Goal: Use online tool/utility: Utilize a website feature to perform a specific function

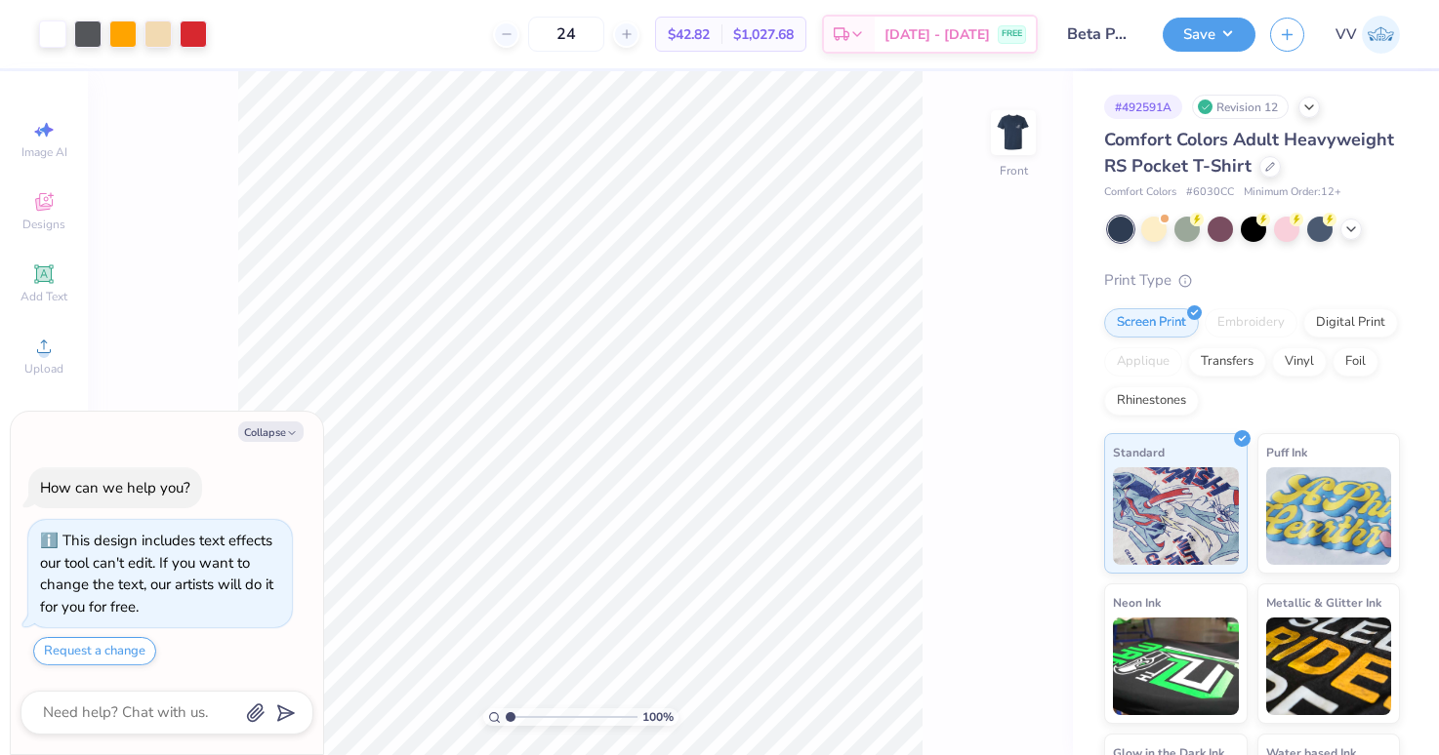
type textarea "x"
type input "3.18"
click at [538, 713] on input "range" at bounding box center [572, 718] width 132 height 18
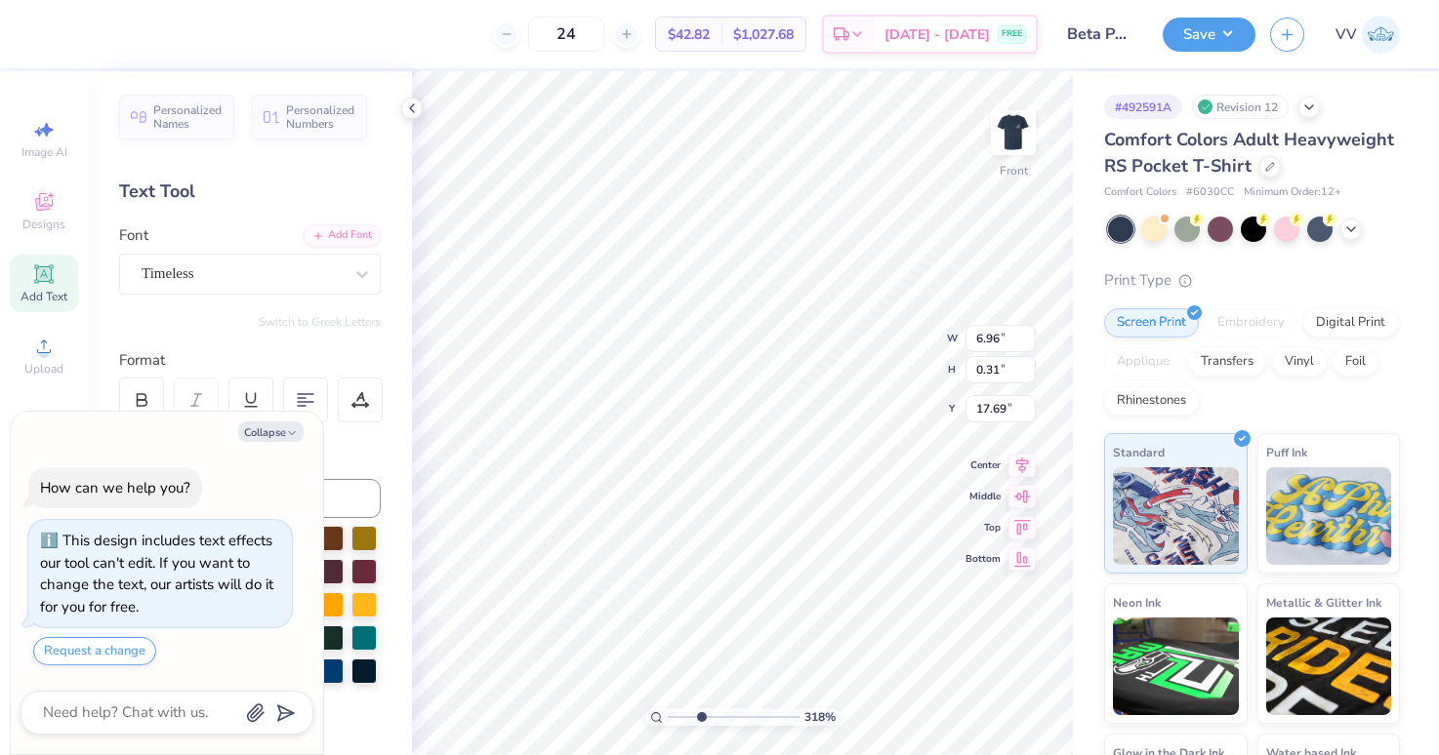
scroll to position [0, 8]
type textarea "x"
type textarea "HOME OF THE F, BECAUSE OF THE FREE"
type textarea "x"
type textarea "HOME OF THE FRE, BECAUSE OF THE FREE"
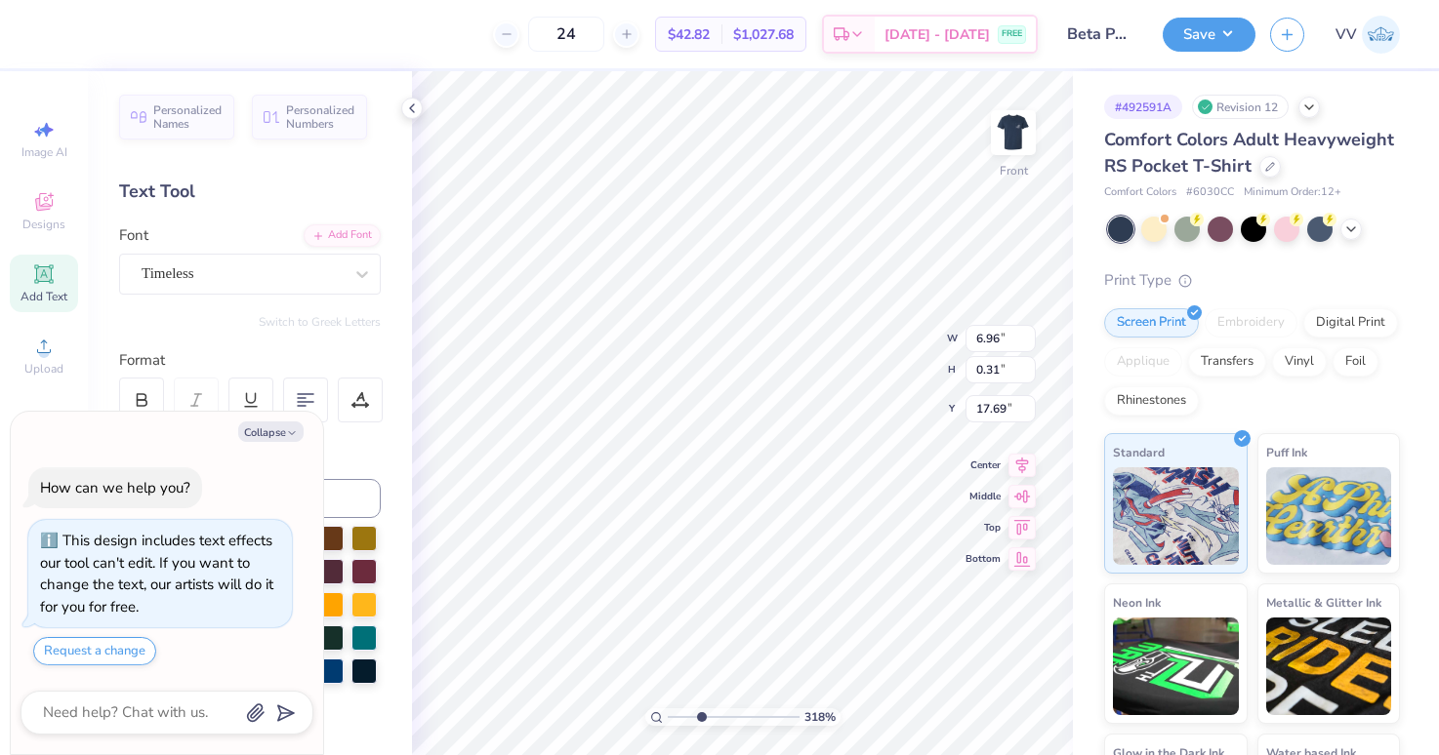
type textarea "x"
type textarea "HOME OF THE FREE, BECAUSE OF THE FREE"
type textarea "x"
type textarea "HOME OF THE FREE, BECAUSE OF THE B"
type textarea "x"
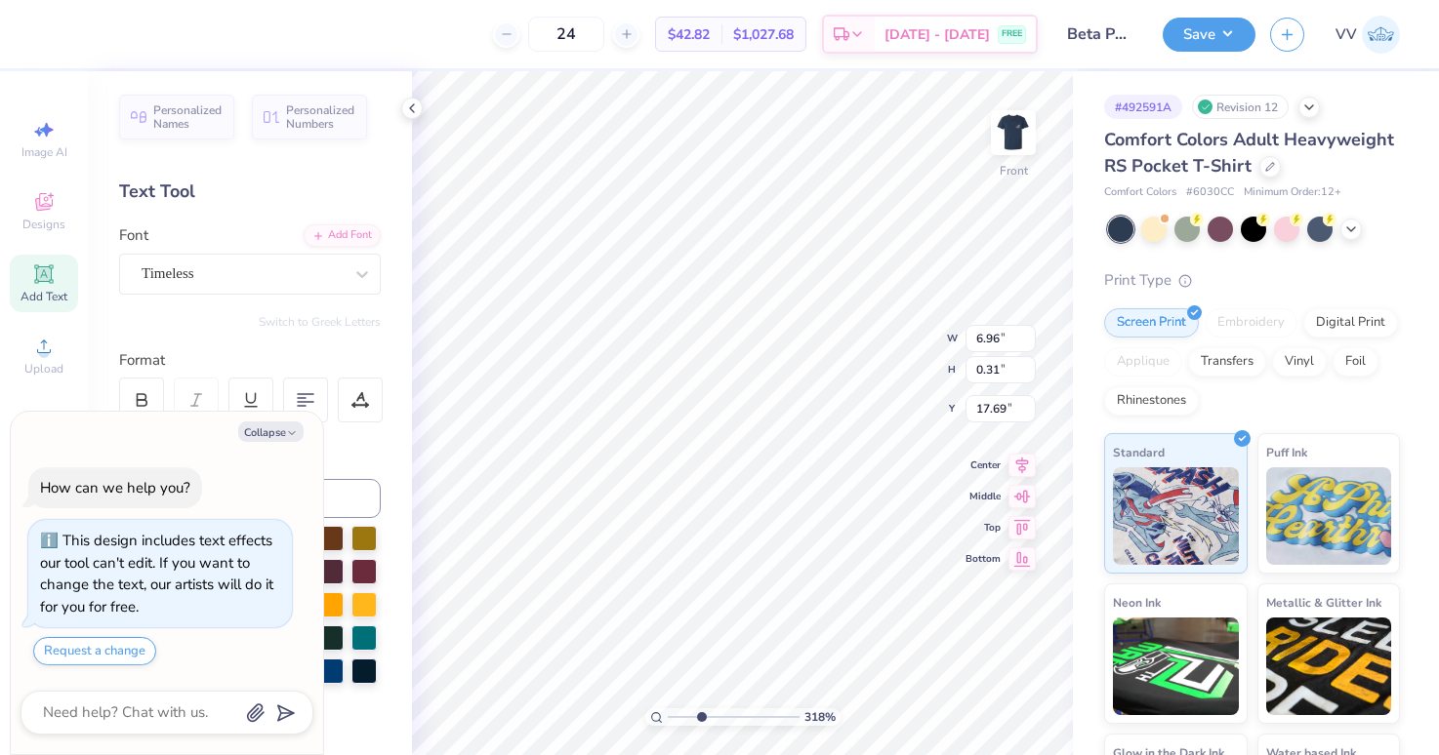
type textarea "HOME OF THE FREE, BECAUSE OF THE BR"
type textarea "x"
type textarea "HOME OF THE FREE, BECAUSE OF THE BRA"
type textarea "x"
type textarea "HOME OF THE FREE, BECAUSE OF THE BRAVE"
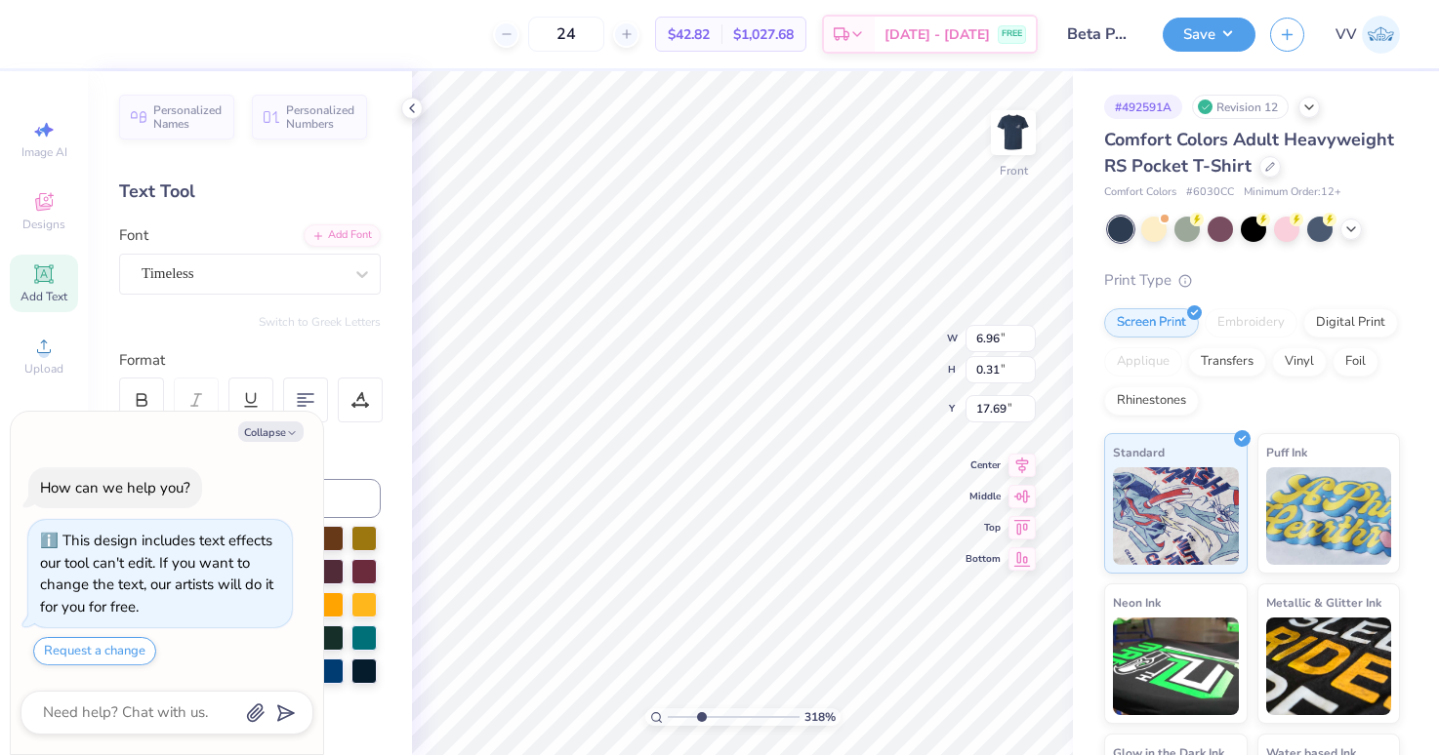
scroll to position [0, 19]
type textarea "x"
type input "6.93"
type input "0.27"
type input "17.71"
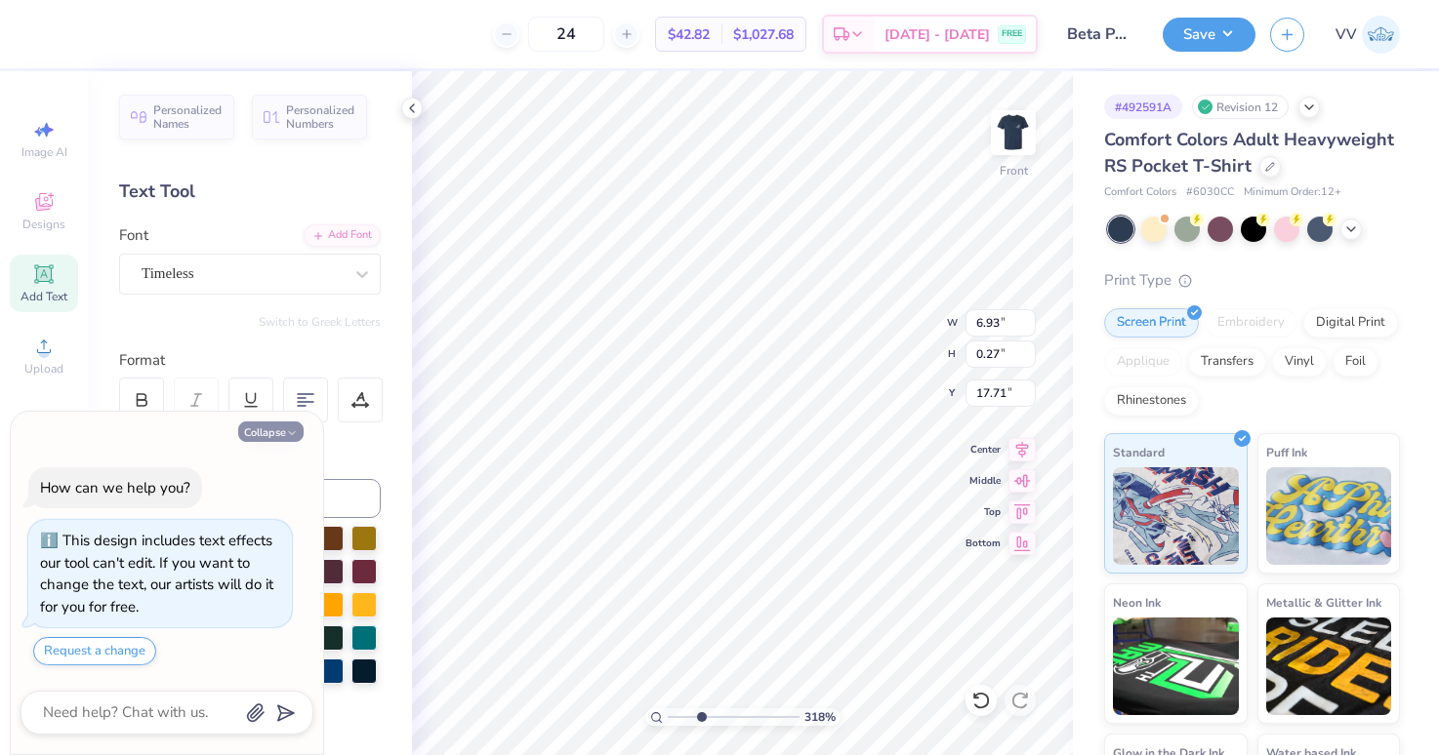
click at [290, 428] on icon "button" at bounding box center [292, 434] width 12 height 12
type textarea "x"
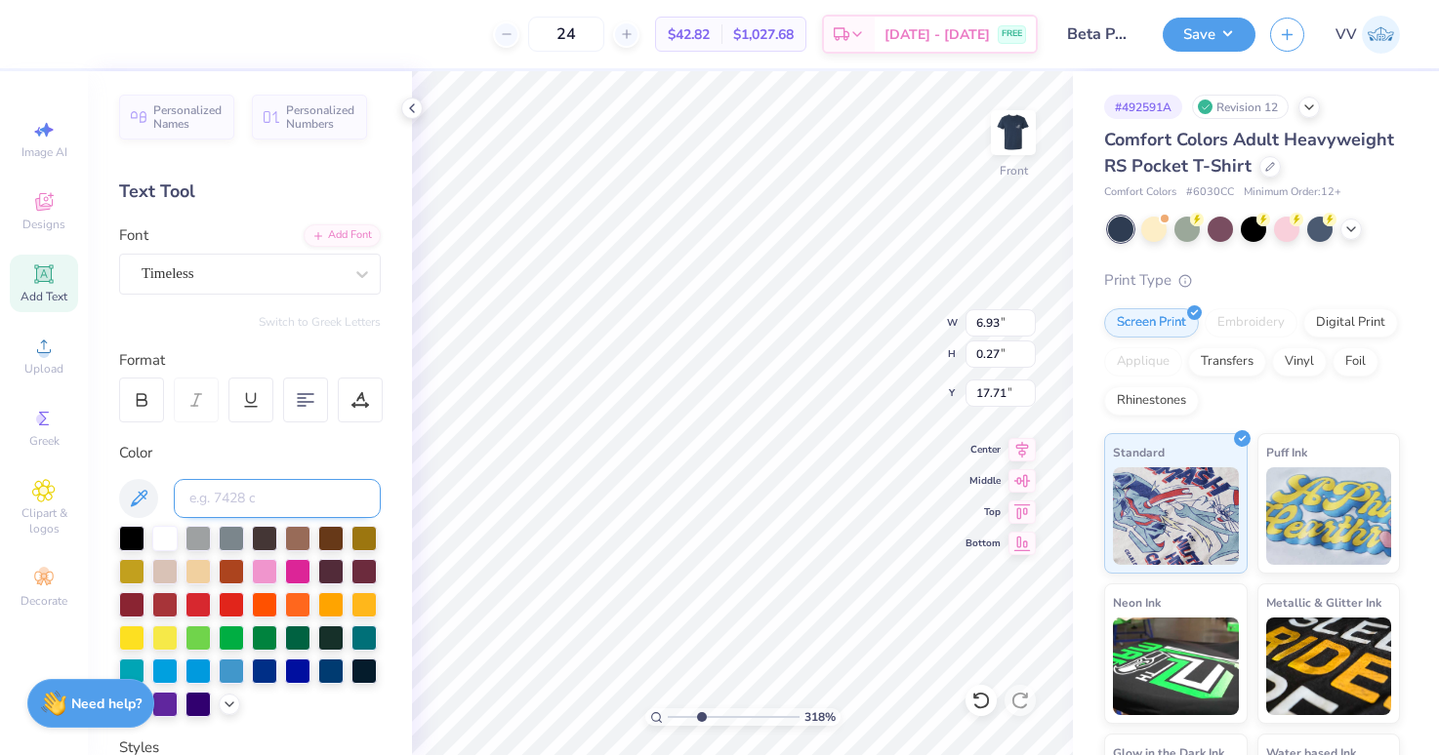
click at [257, 506] on input at bounding box center [277, 498] width 207 height 39
type input "COOL GRAY 5"
type input "8.81"
type input "0.63"
type input "16.78"
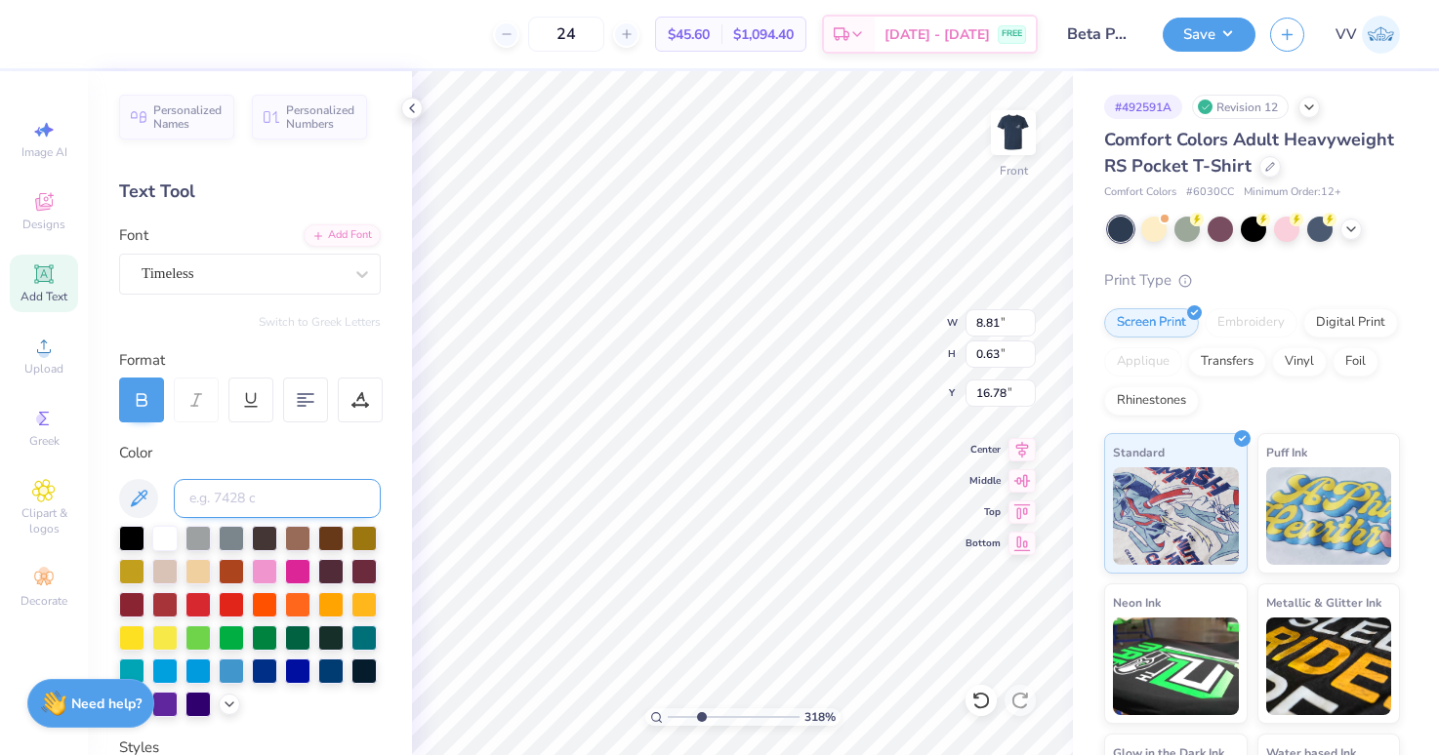
click at [327, 501] on input at bounding box center [277, 498] width 207 height 39
type input "COOL GRAY 5"
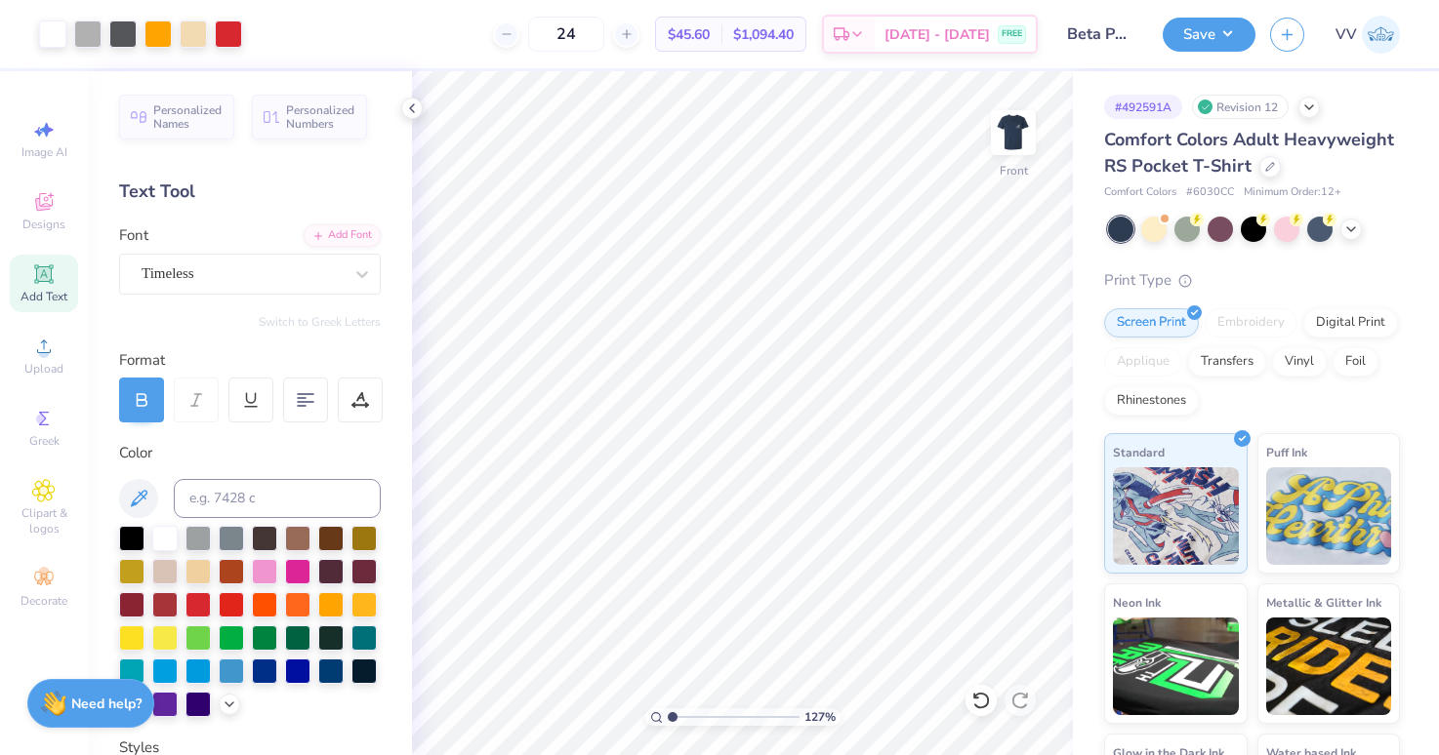
drag, startPoint x: 675, startPoint y: 718, endPoint x: 647, endPoint y: 722, distance: 28.6
type input "1"
click at [668, 722] on input "range" at bounding box center [734, 718] width 132 height 18
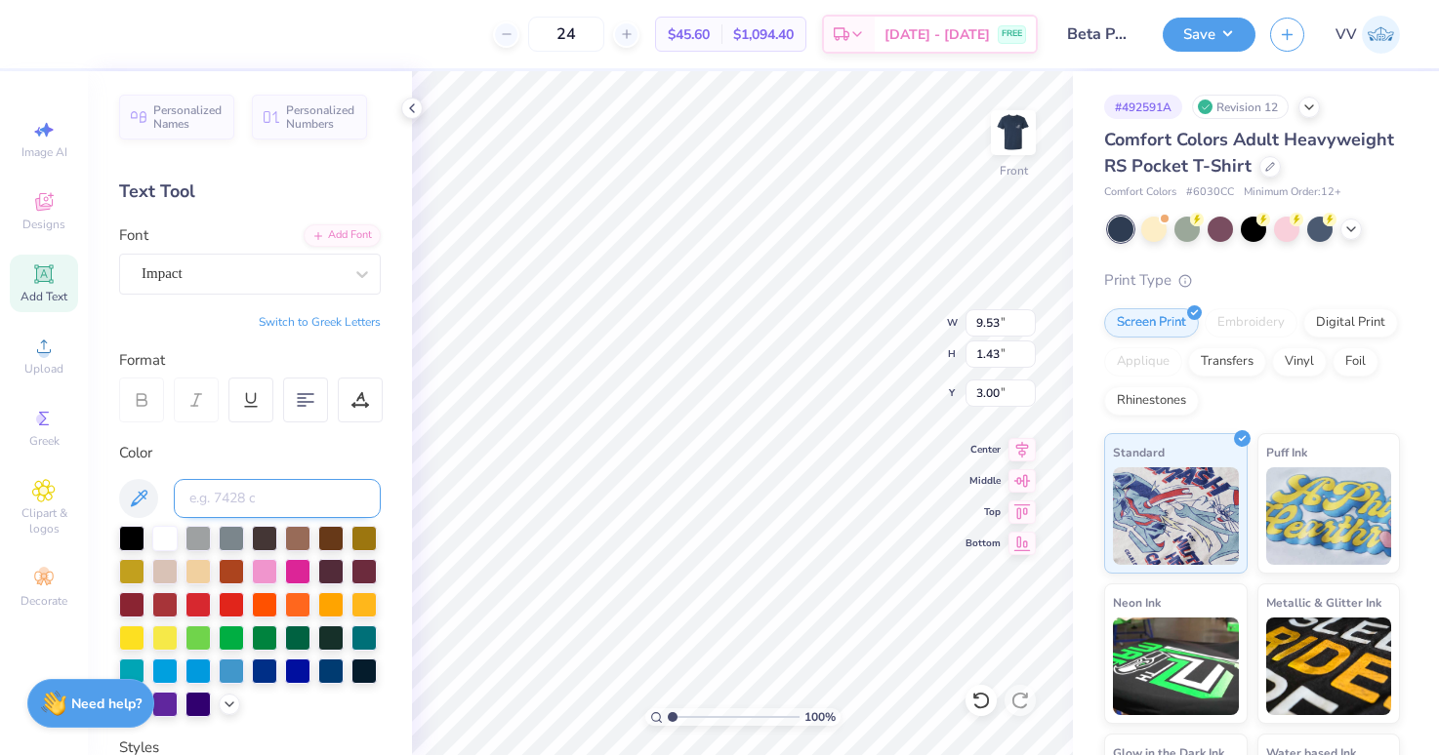
click at [274, 507] on input at bounding box center [277, 498] width 207 height 39
type input "cool gray 5"
type input "9.49"
type input "1.42"
type input "3.19"
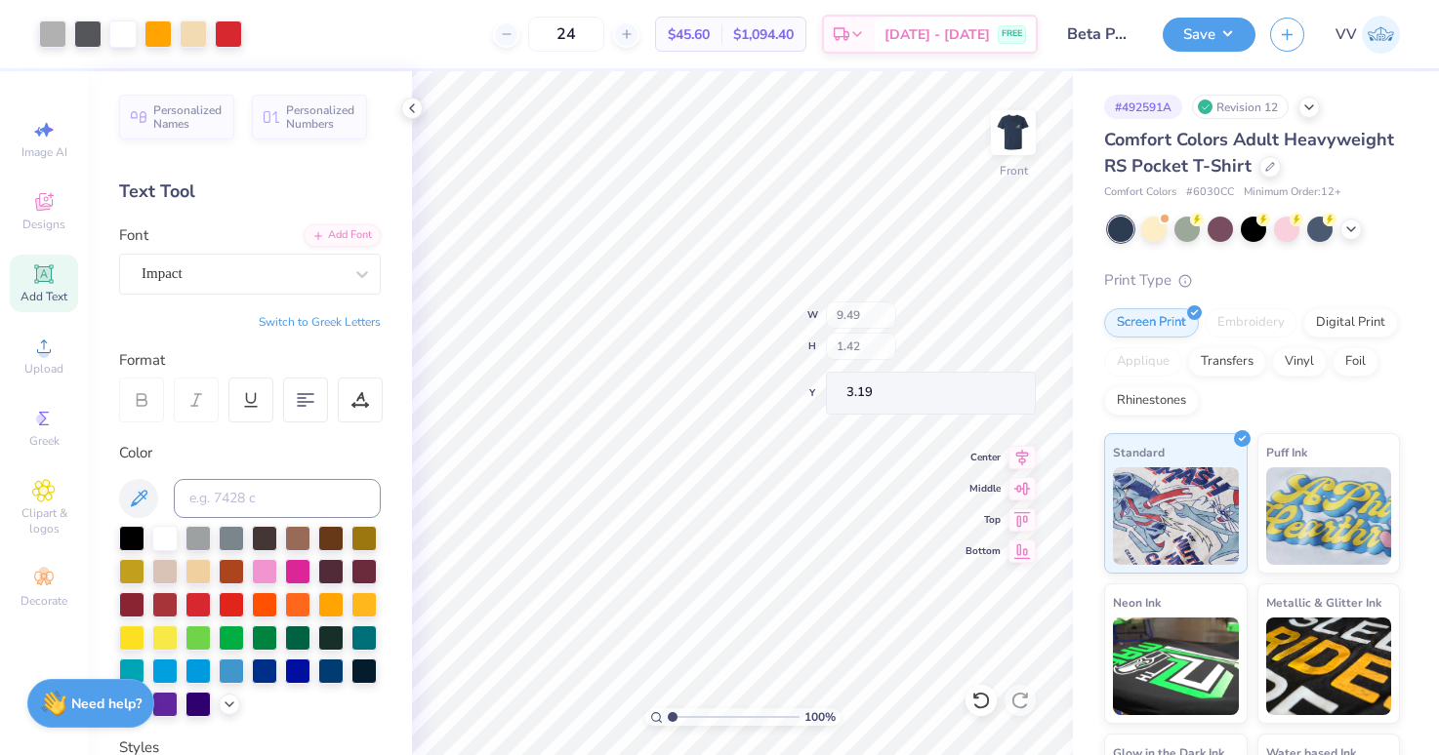
type input "9.62"
type input "12.27"
type input "4.43"
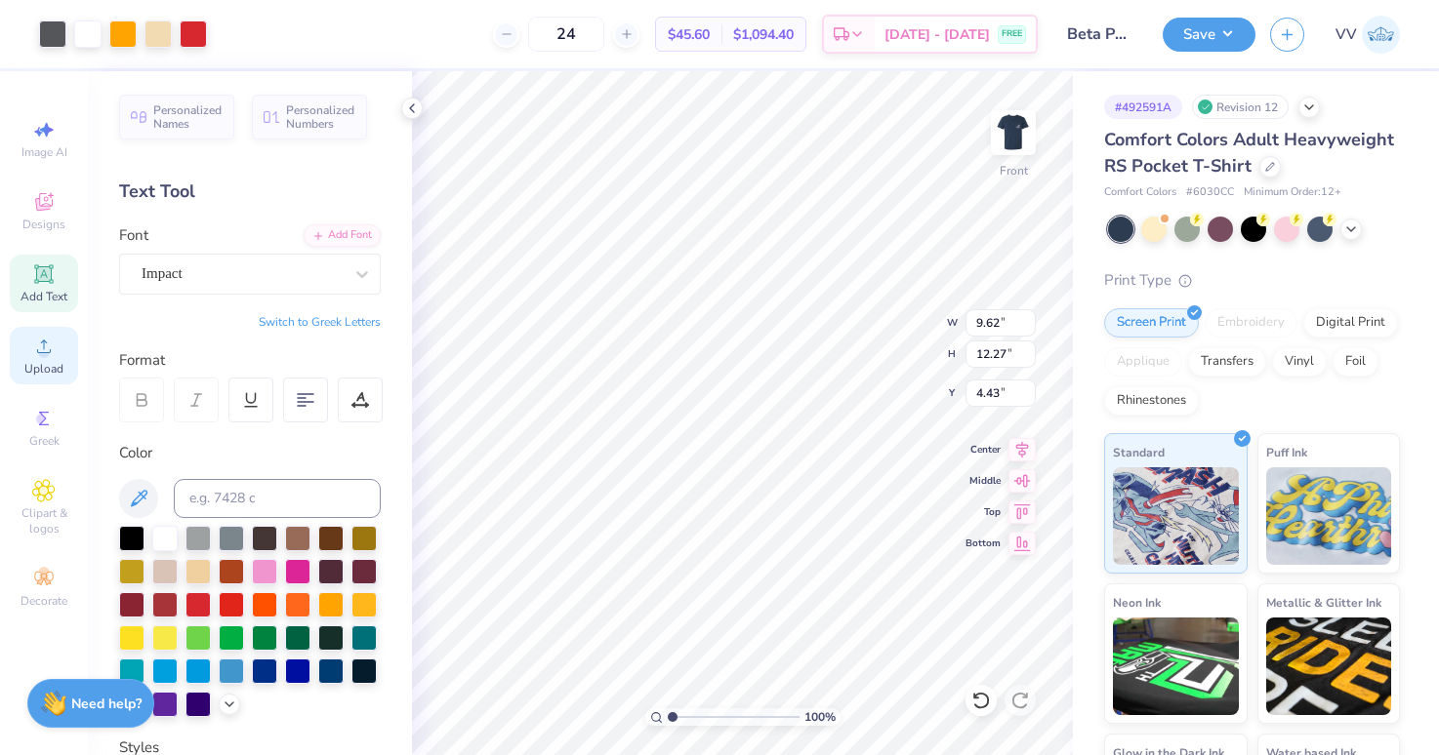
click at [34, 346] on icon at bounding box center [43, 346] width 23 height 23
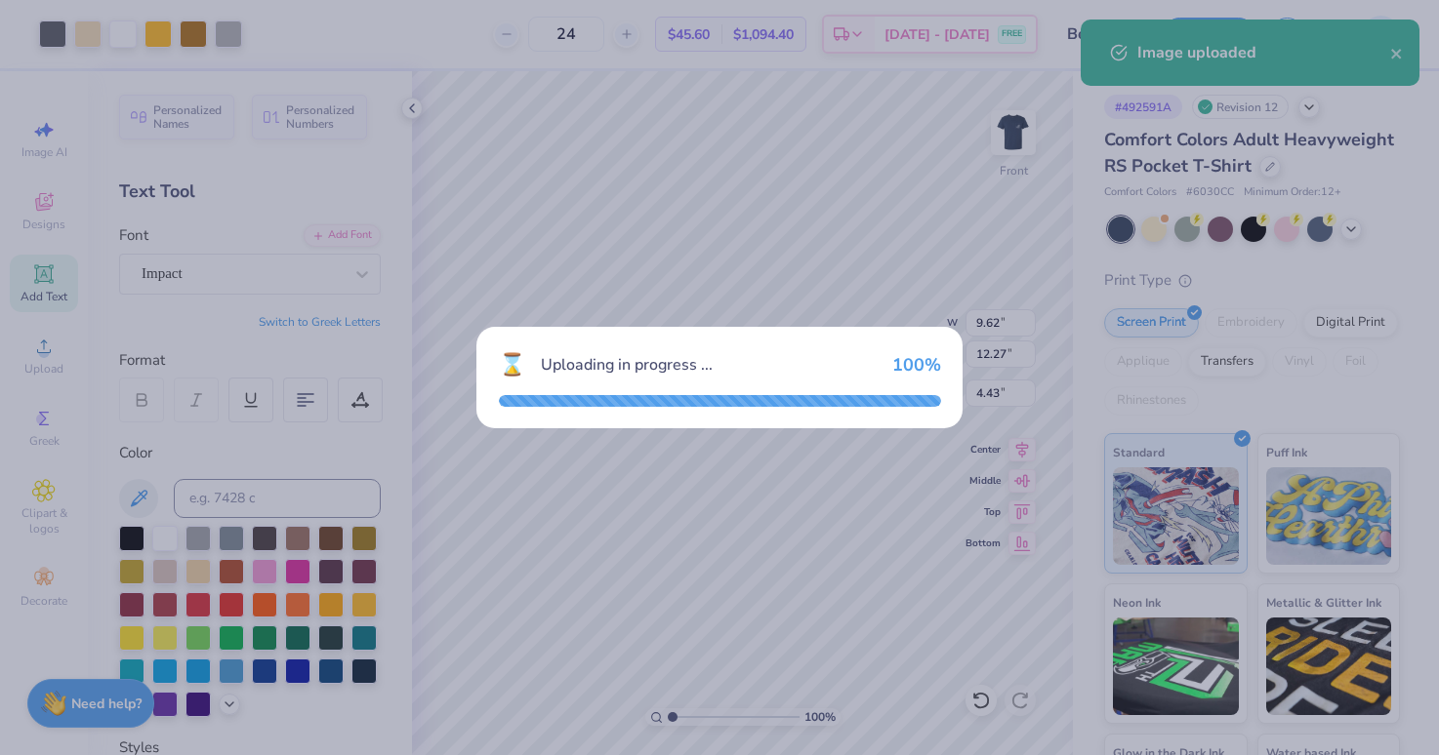
type input "13.85"
type input "18.00"
type input "5.25"
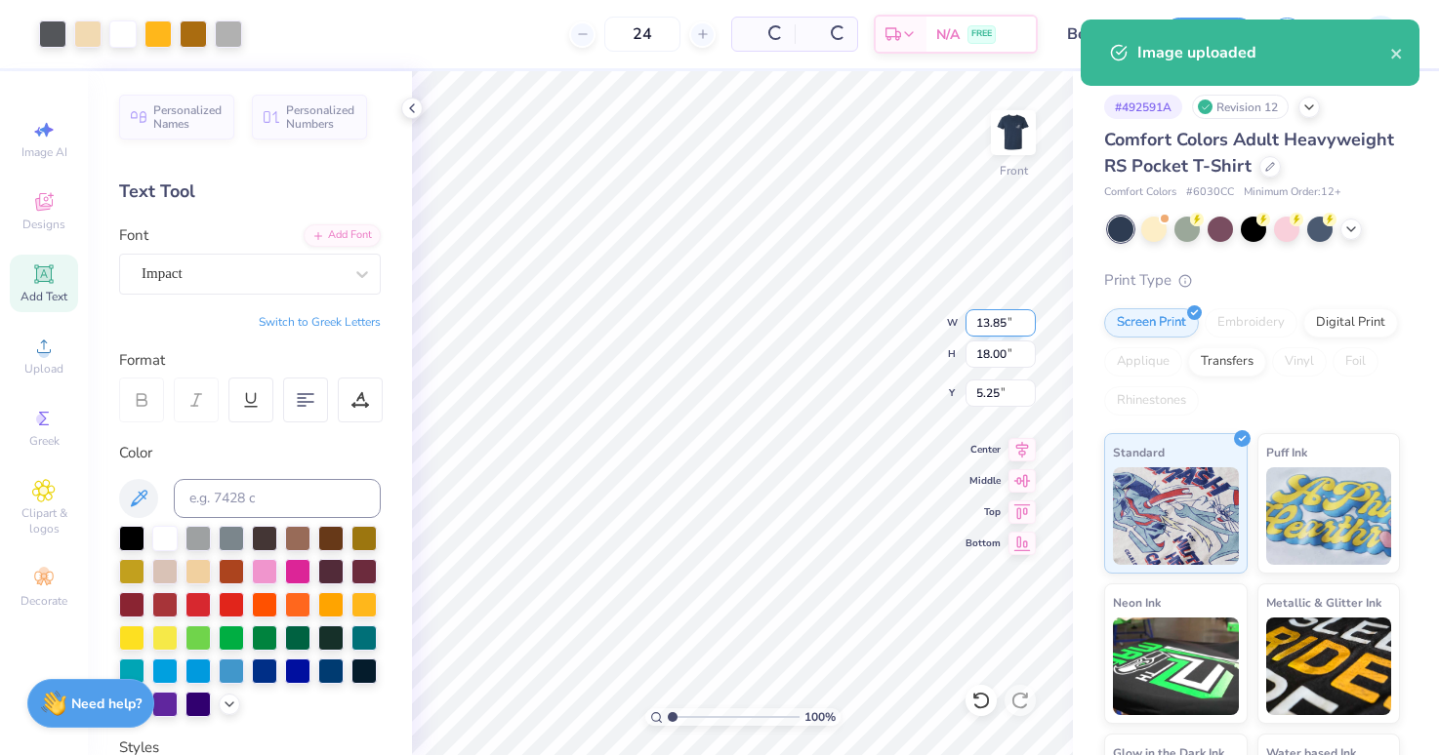
click at [1000, 327] on input "13.85" at bounding box center [1000, 322] width 70 height 27
click at [999, 356] on input "18.00" at bounding box center [1000, 354] width 70 height 27
type input "12.27"
type input "9.44"
type input "8.11"
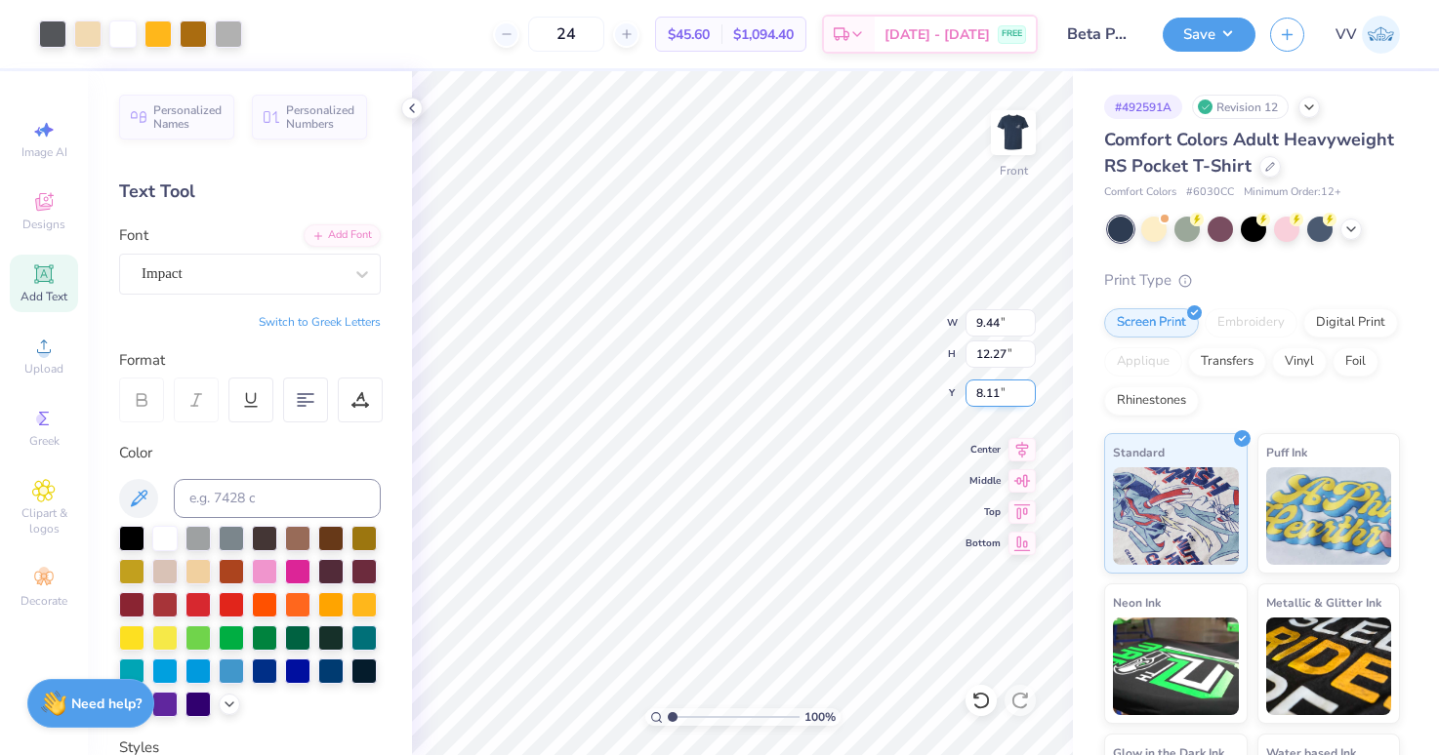
click at [994, 398] on input "8.11" at bounding box center [1000, 393] width 70 height 27
type input "4.43"
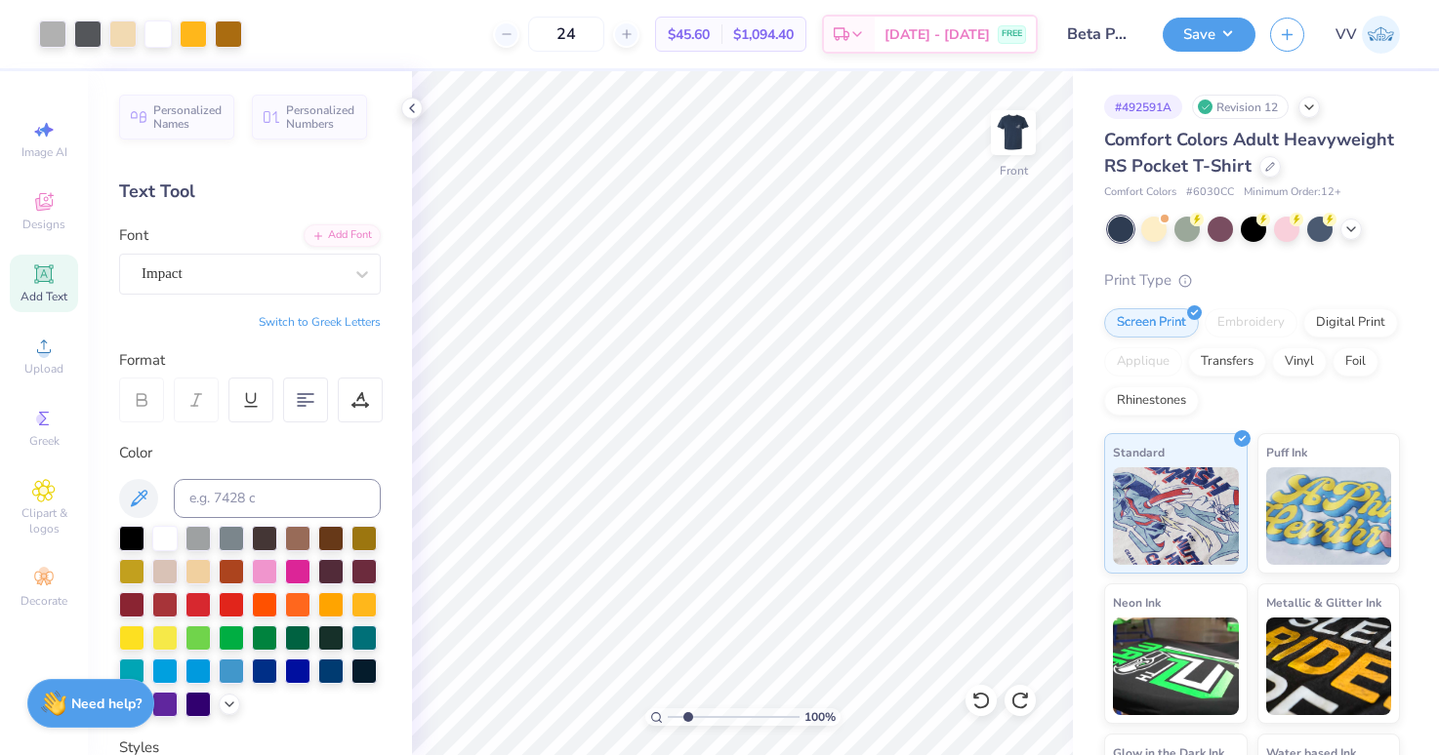
type input "2.19"
click at [687, 717] on input "range" at bounding box center [734, 718] width 132 height 18
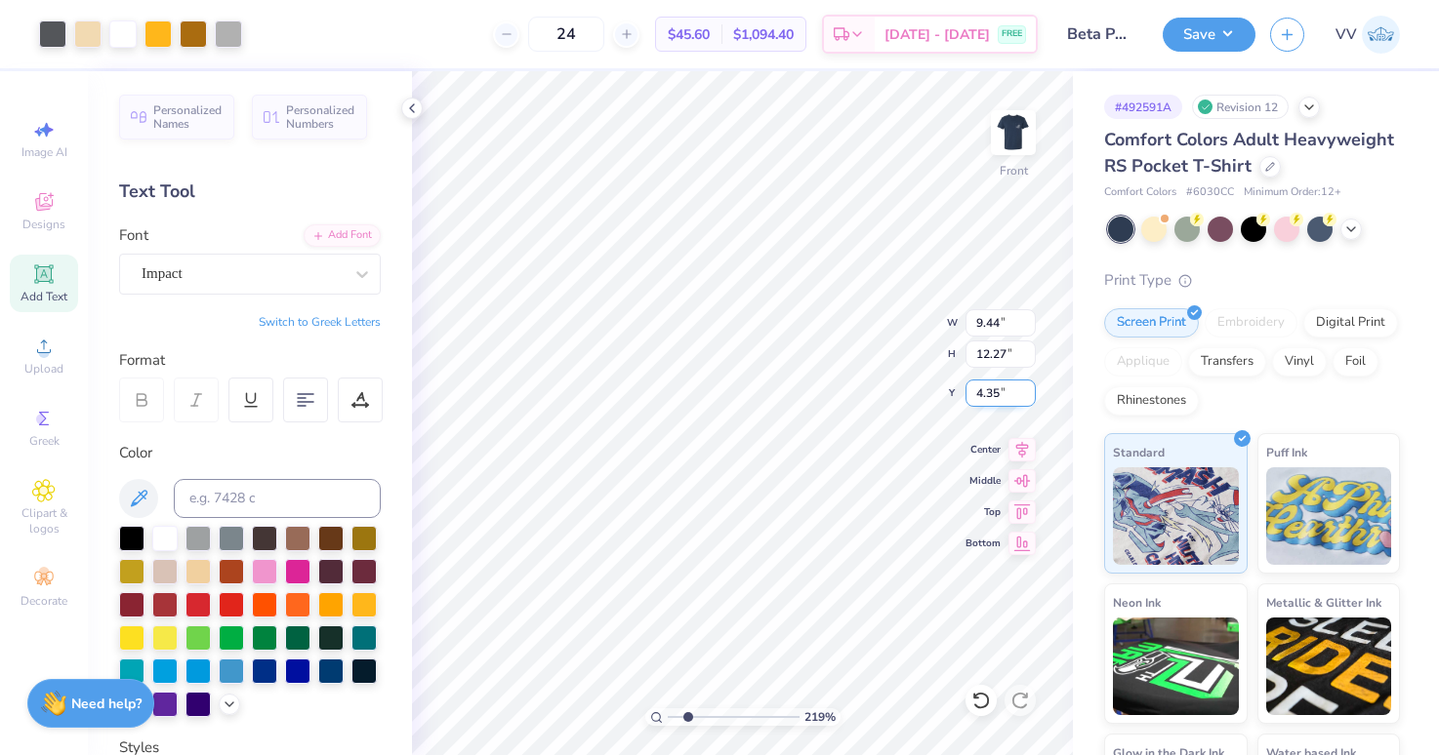
click at [1008, 402] on input "4.35" at bounding box center [1000, 393] width 70 height 27
type input "4.43"
type input "1"
click at [668, 718] on input "range" at bounding box center [734, 718] width 132 height 18
click at [997, 353] on input "14.79" at bounding box center [1000, 354] width 70 height 27
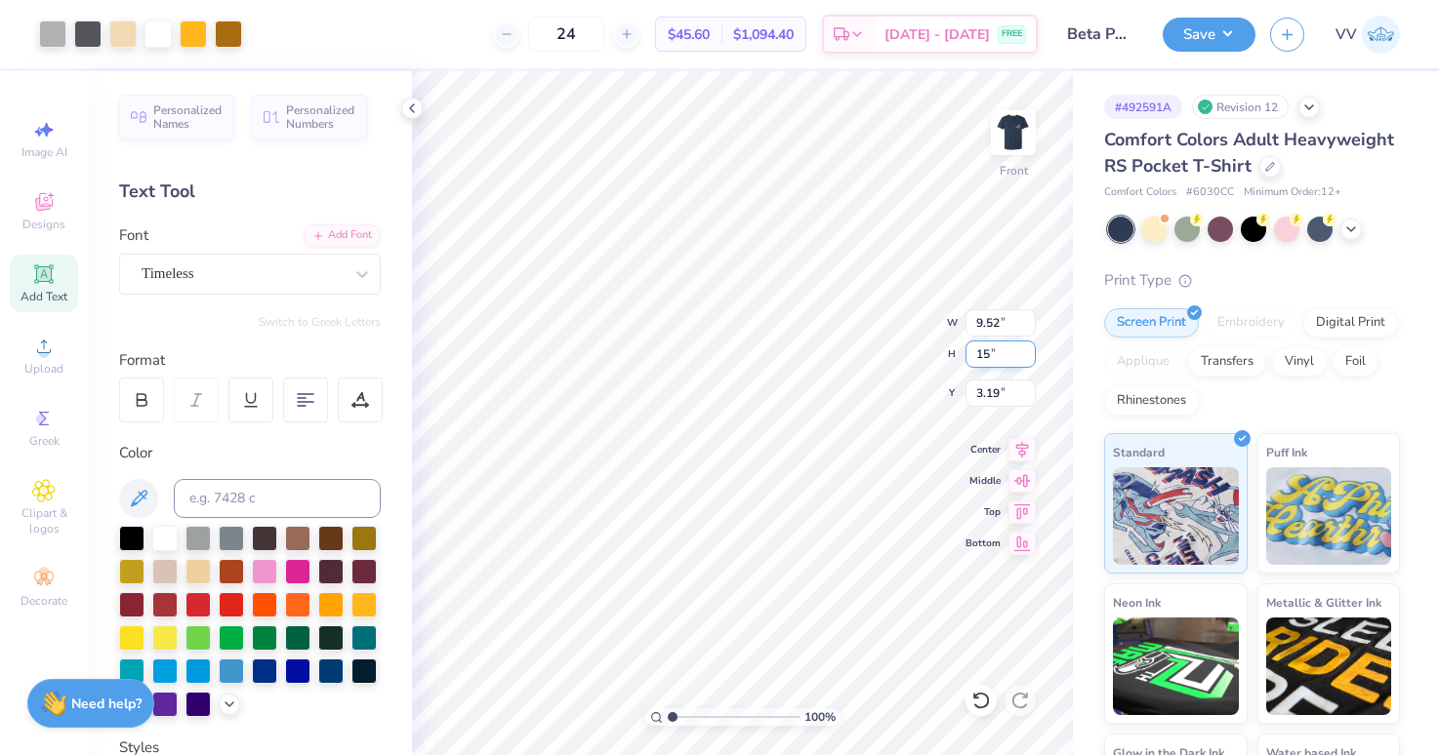
type input "15"
type input "9.65"
type input "15.00"
type input "3.00"
type input "17.75"
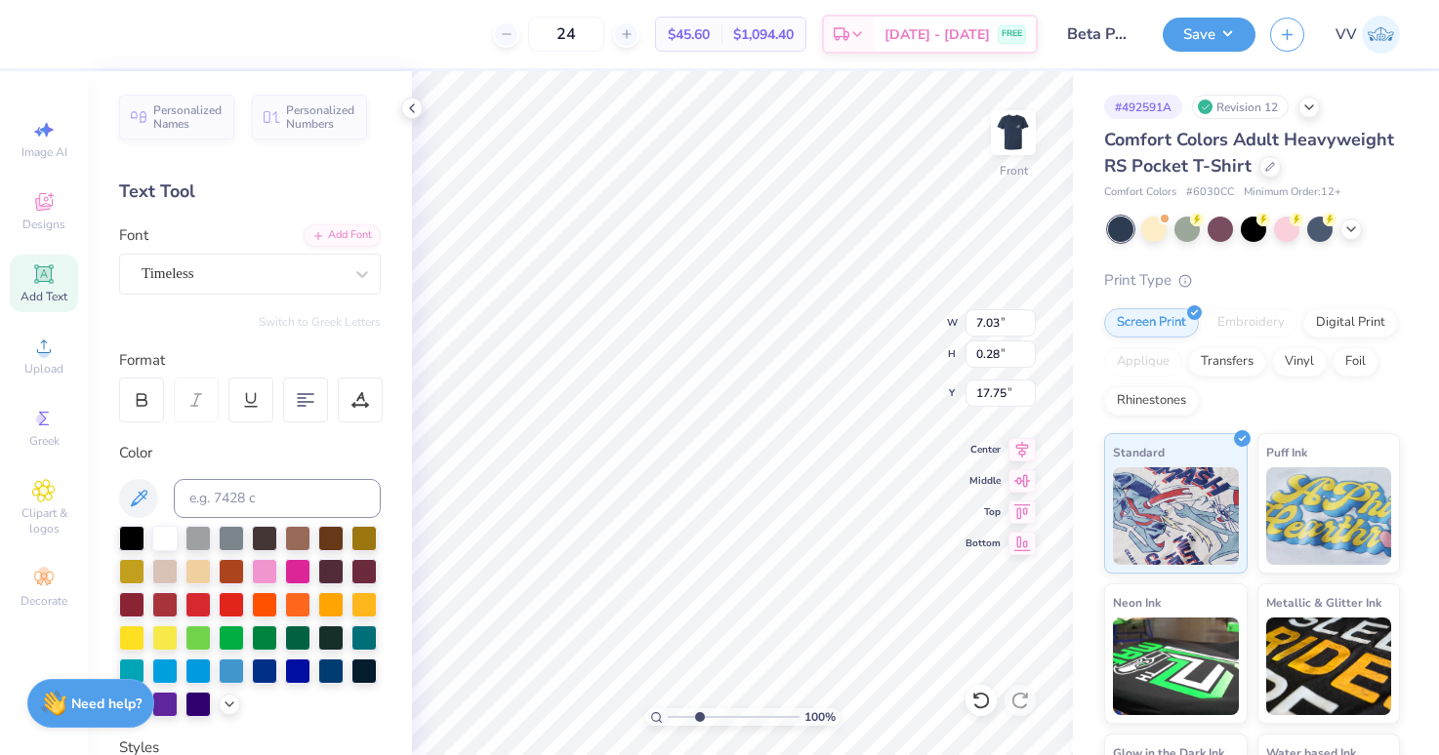
type input "3.06"
click at [699, 717] on input "range" at bounding box center [734, 718] width 132 height 18
type input "8.93"
type input "0.64"
type input "16.78"
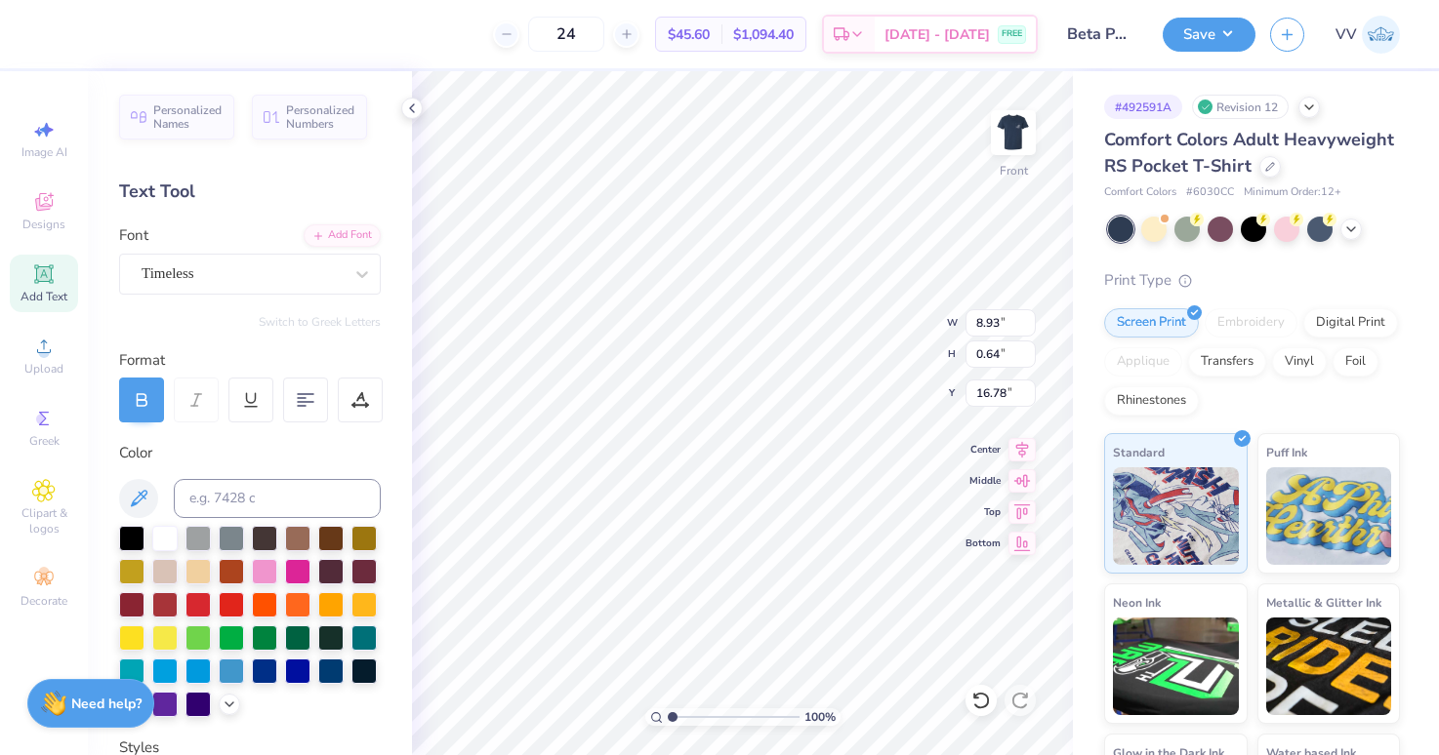
drag, startPoint x: 626, startPoint y: 718, endPoint x: 591, endPoint y: 723, distance: 35.5
type input "1"
click at [668, 723] on input "range" at bounding box center [734, 718] width 132 height 18
click at [983, 357] on input "15.02" at bounding box center [1000, 354] width 70 height 27
click at [1006, 389] on input "17.75" at bounding box center [1000, 393] width 70 height 27
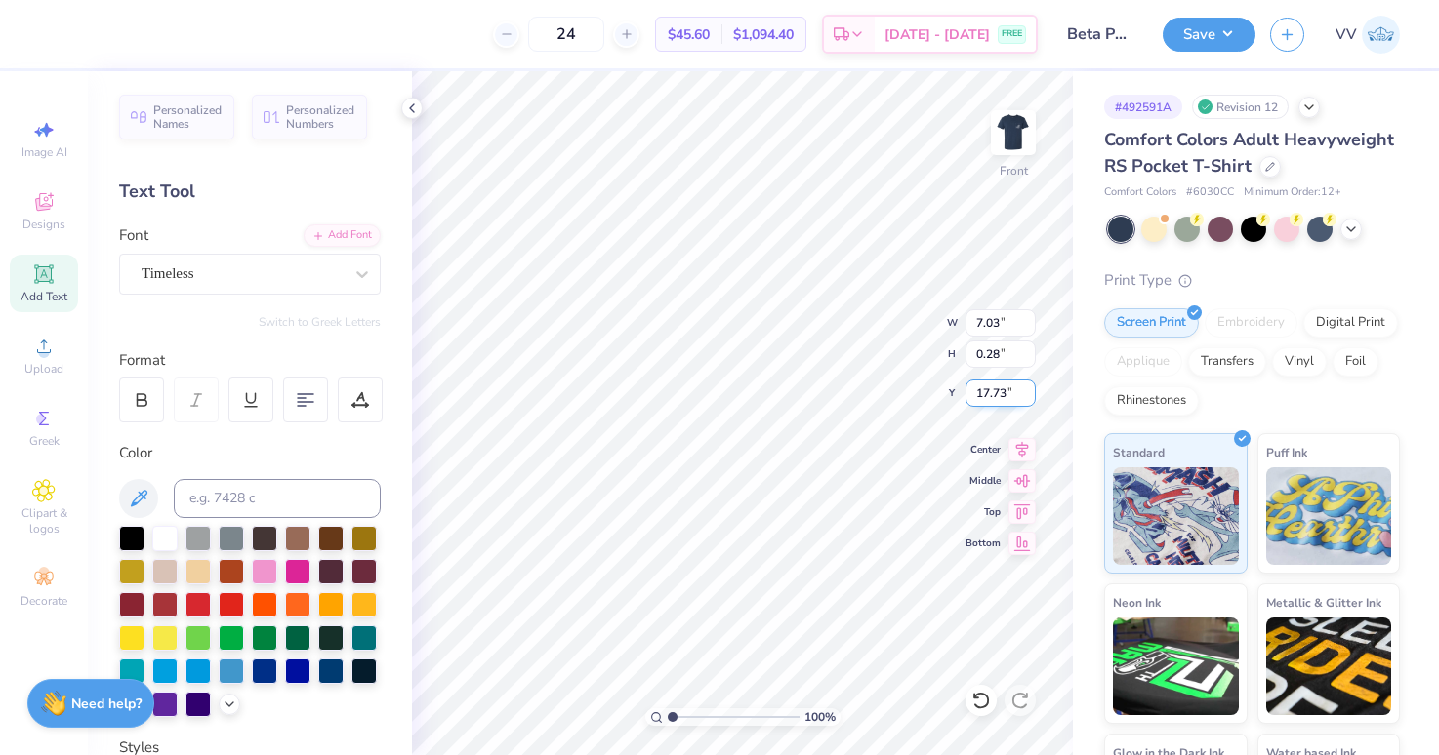
type input "17.73"
click at [1001, 389] on input "17.73" at bounding box center [1000, 393] width 70 height 27
type input "17.72"
click at [1019, 127] on img at bounding box center [1013, 133] width 78 height 78
click at [1220, 36] on button "Save" at bounding box center [1208, 32] width 93 height 34
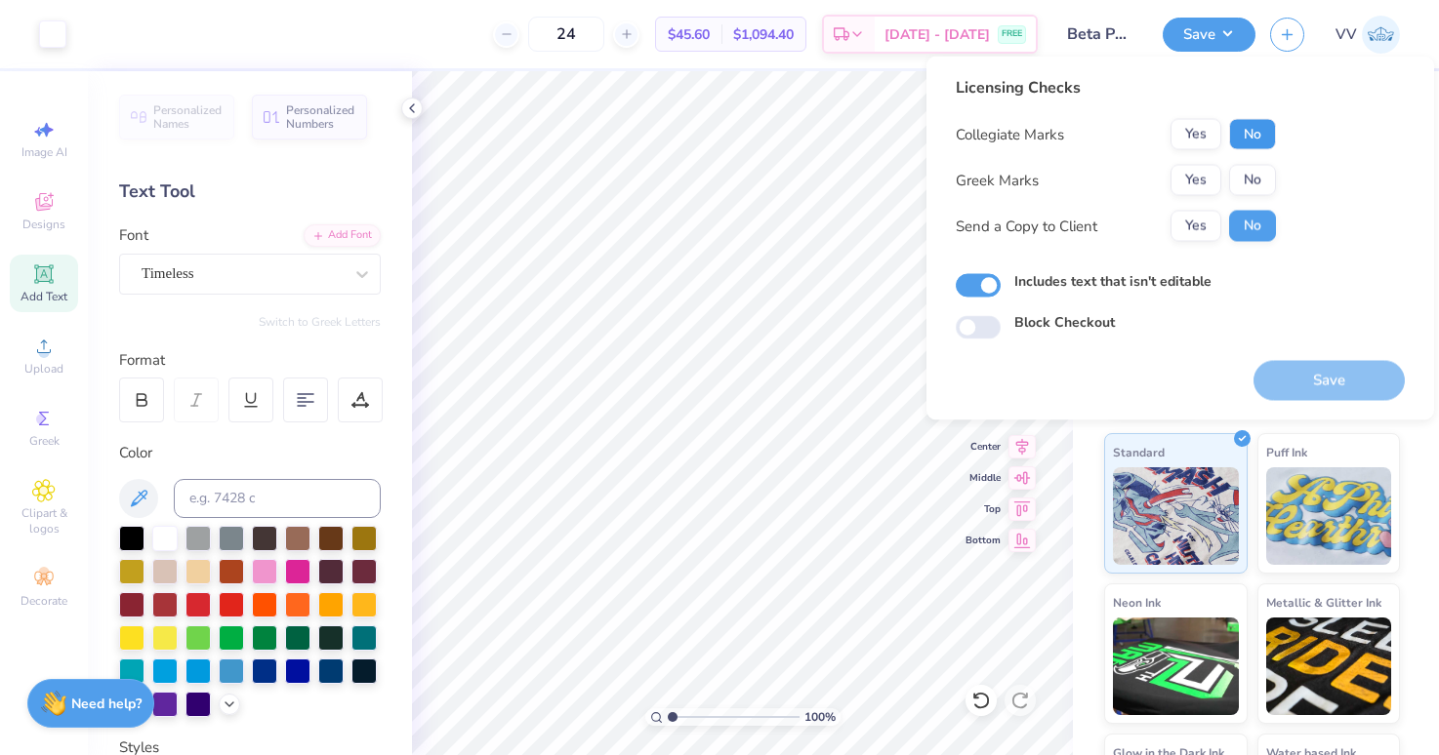
click at [1237, 136] on button "No" at bounding box center [1252, 134] width 47 height 31
click at [1192, 180] on button "Yes" at bounding box center [1195, 180] width 51 height 31
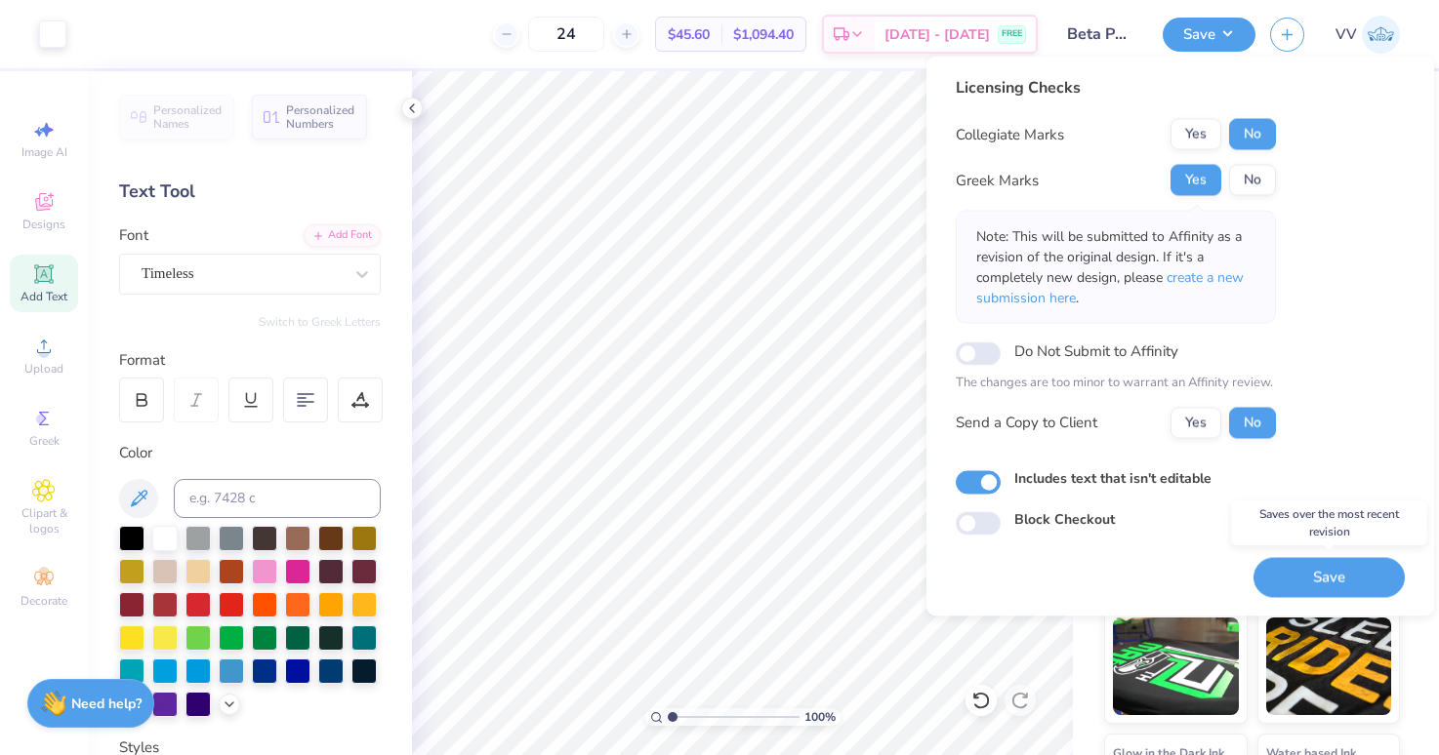
click at [1309, 564] on button "Save" at bounding box center [1328, 577] width 151 height 40
